Goal: Find contact information: Find contact information

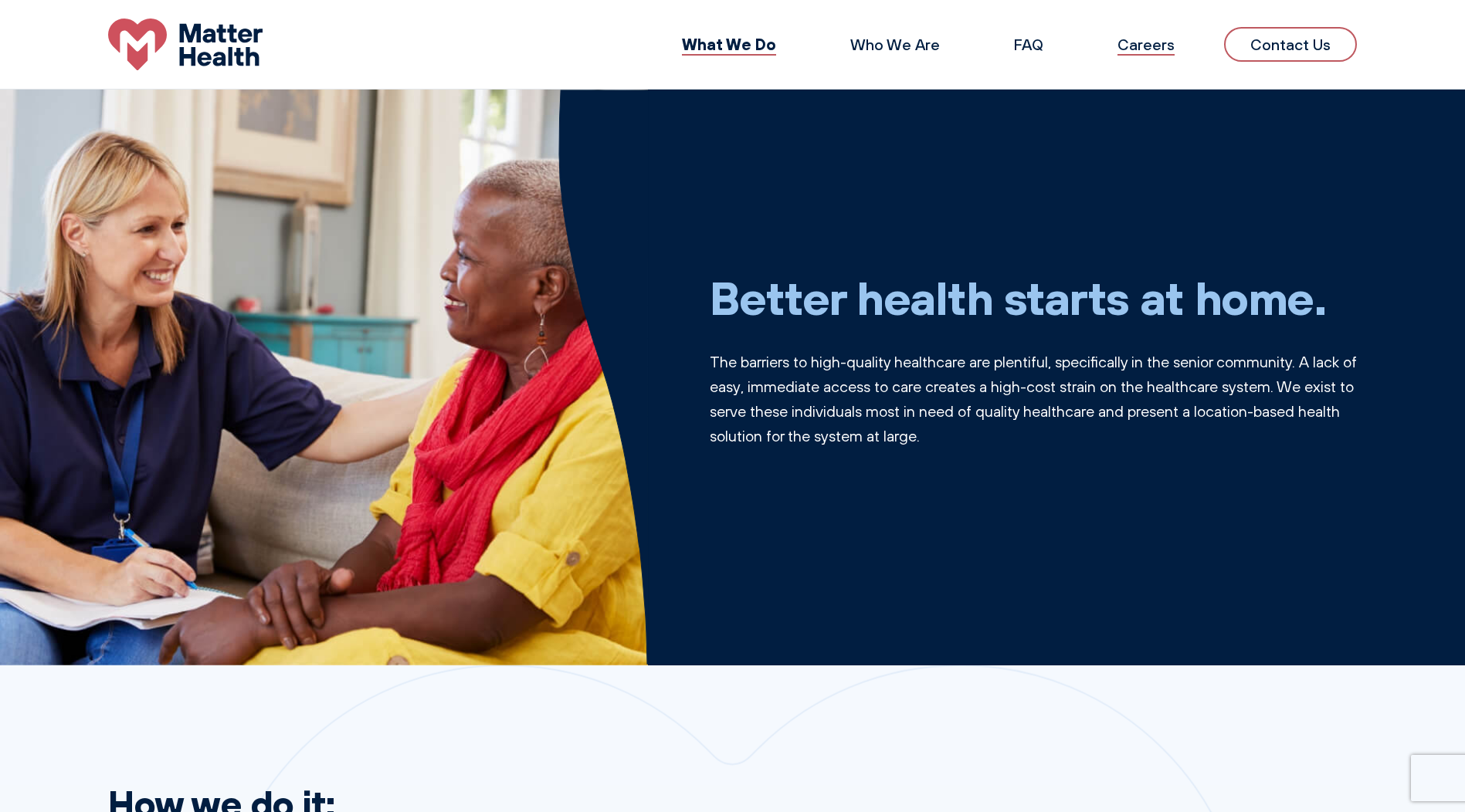
click at [1139, 49] on link "Careers" at bounding box center [1145, 45] width 57 height 19
click at [1248, 47] on link "Contact Us" at bounding box center [1290, 45] width 133 height 35
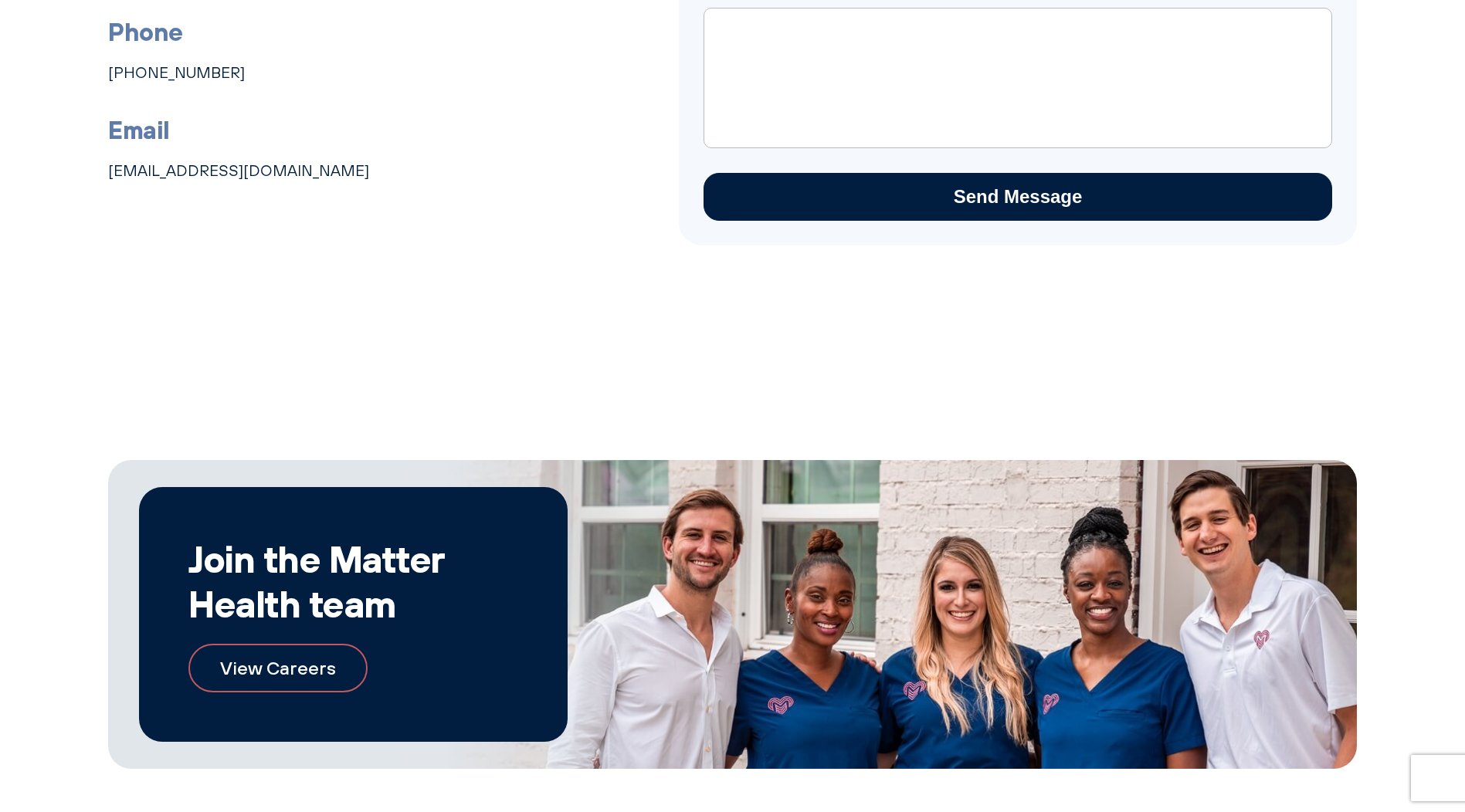
scroll to position [838, 0]
